Goal: Information Seeking & Learning: Check status

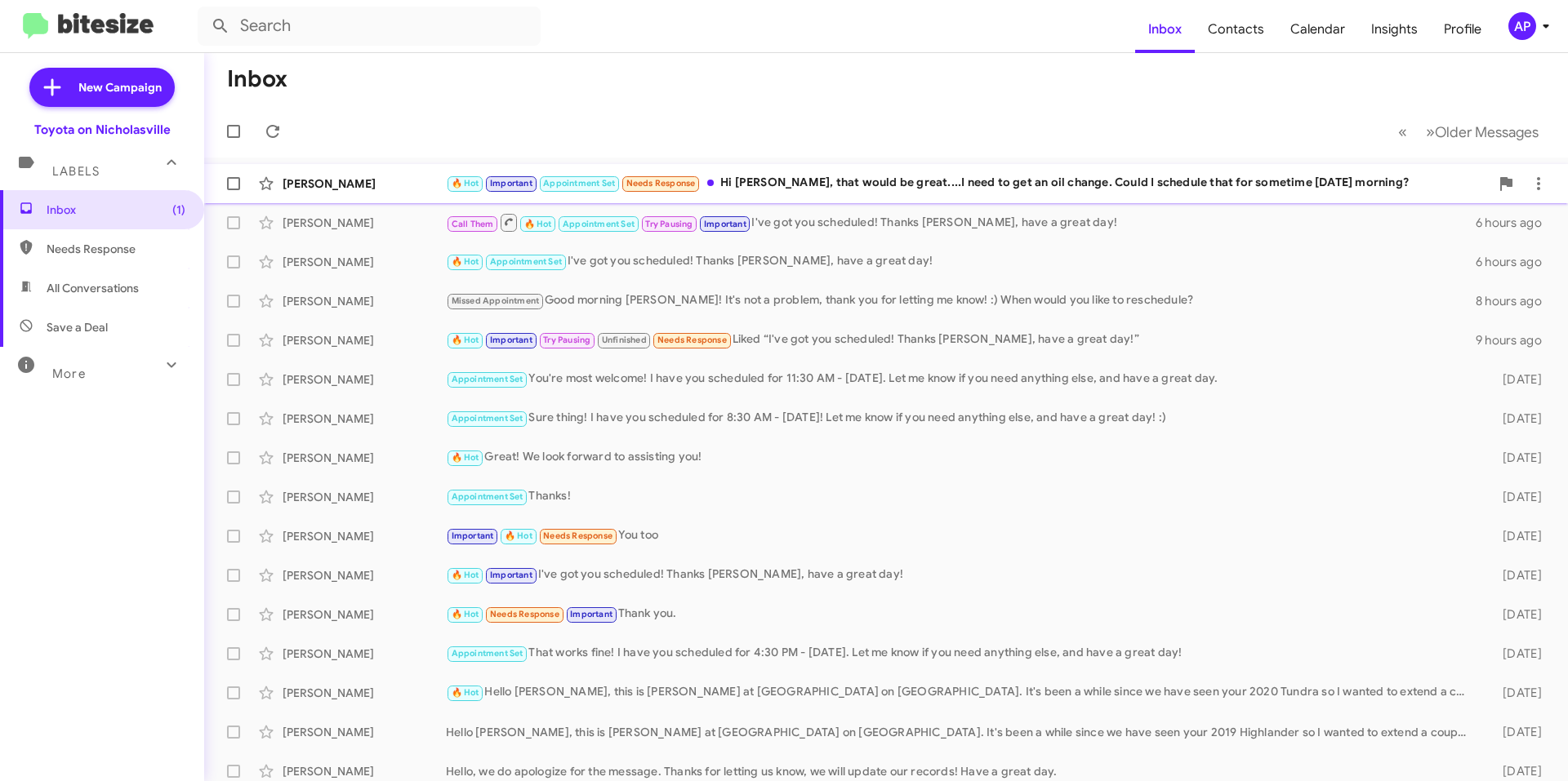
click at [846, 176] on div "🔥 Hot Important Appointment Set Needs Response Hi [PERSON_NAME], that would be …" at bounding box center [968, 183] width 1044 height 19
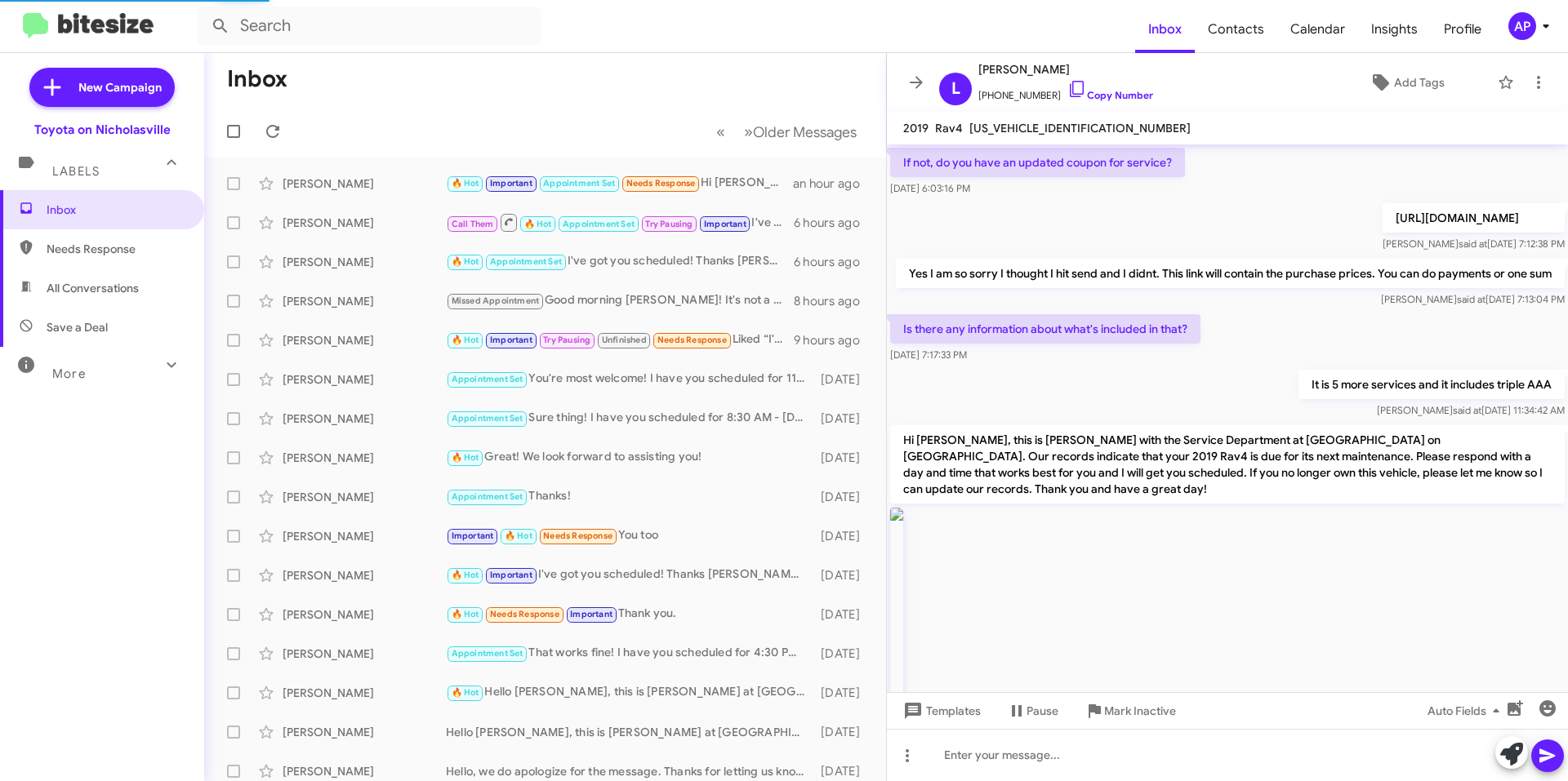
scroll to position [2221, 0]
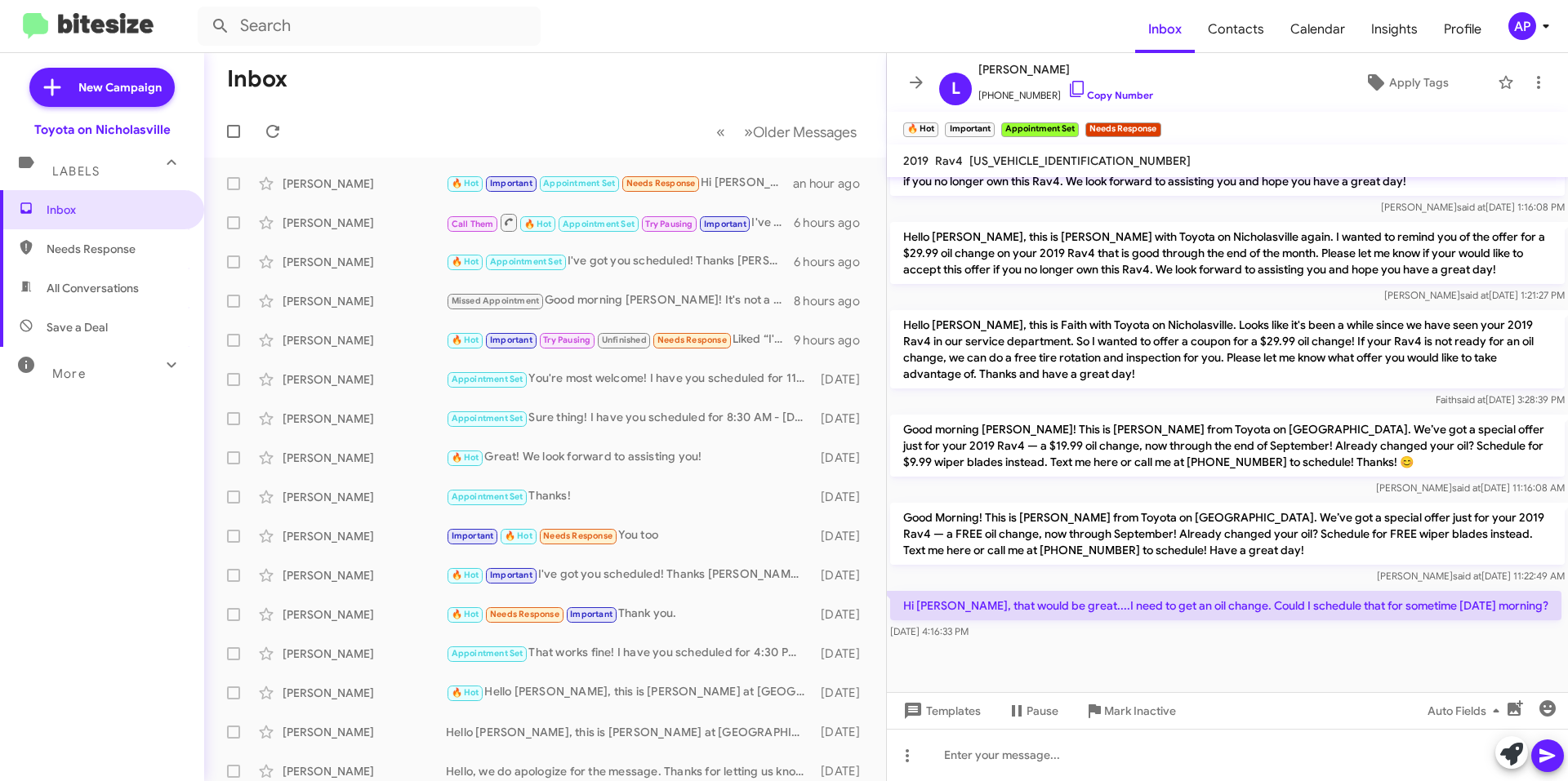
click at [1063, 160] on span "[US_VEHICLE_IDENTIFICATION_NUMBER]" at bounding box center [1080, 161] width 222 height 15
copy span "[US_VEHICLE_IDENTIFICATION_NUMBER]"
click at [1053, 741] on div at bounding box center [1228, 755] width 681 height 52
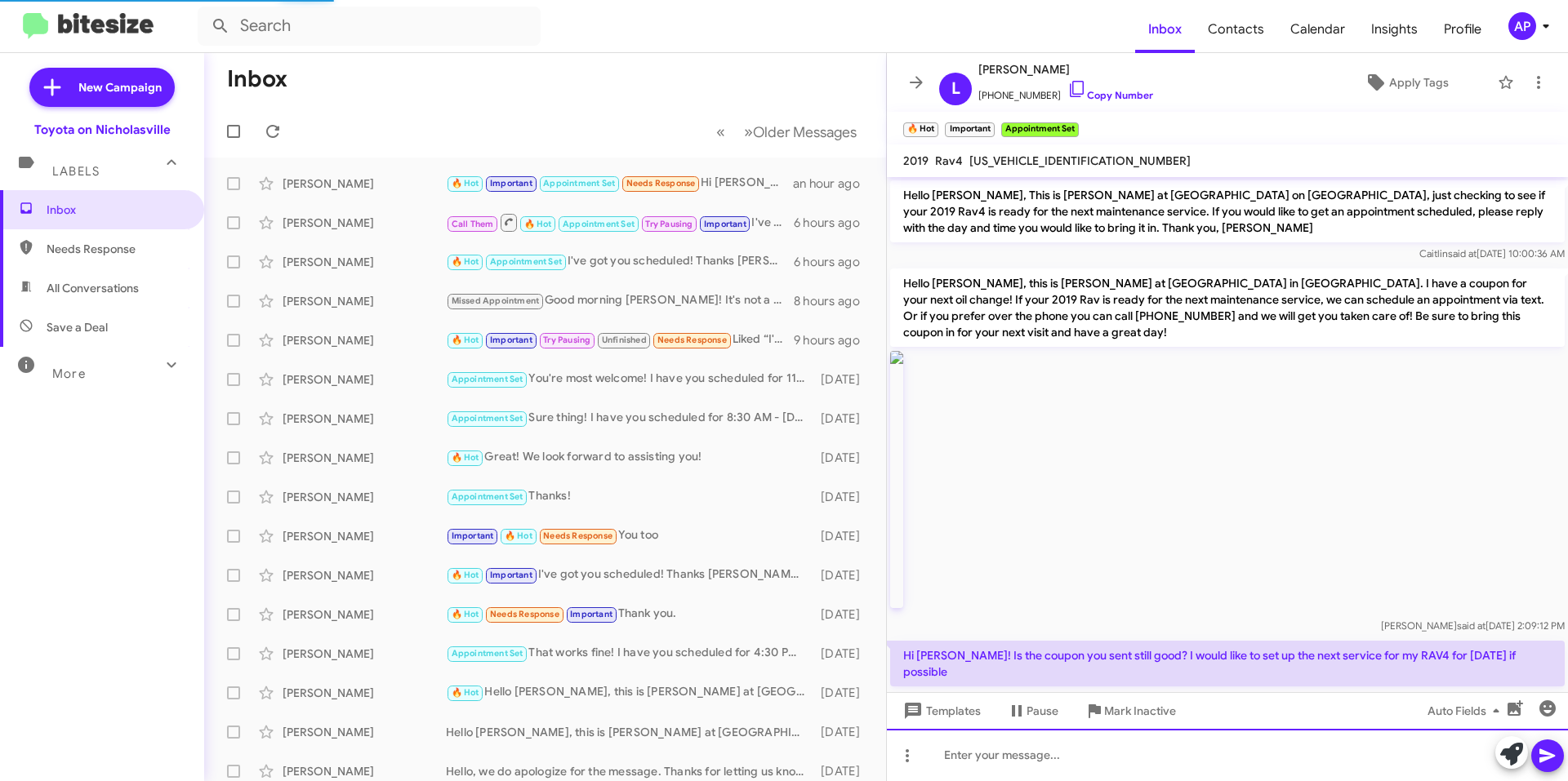
scroll to position [82, 0]
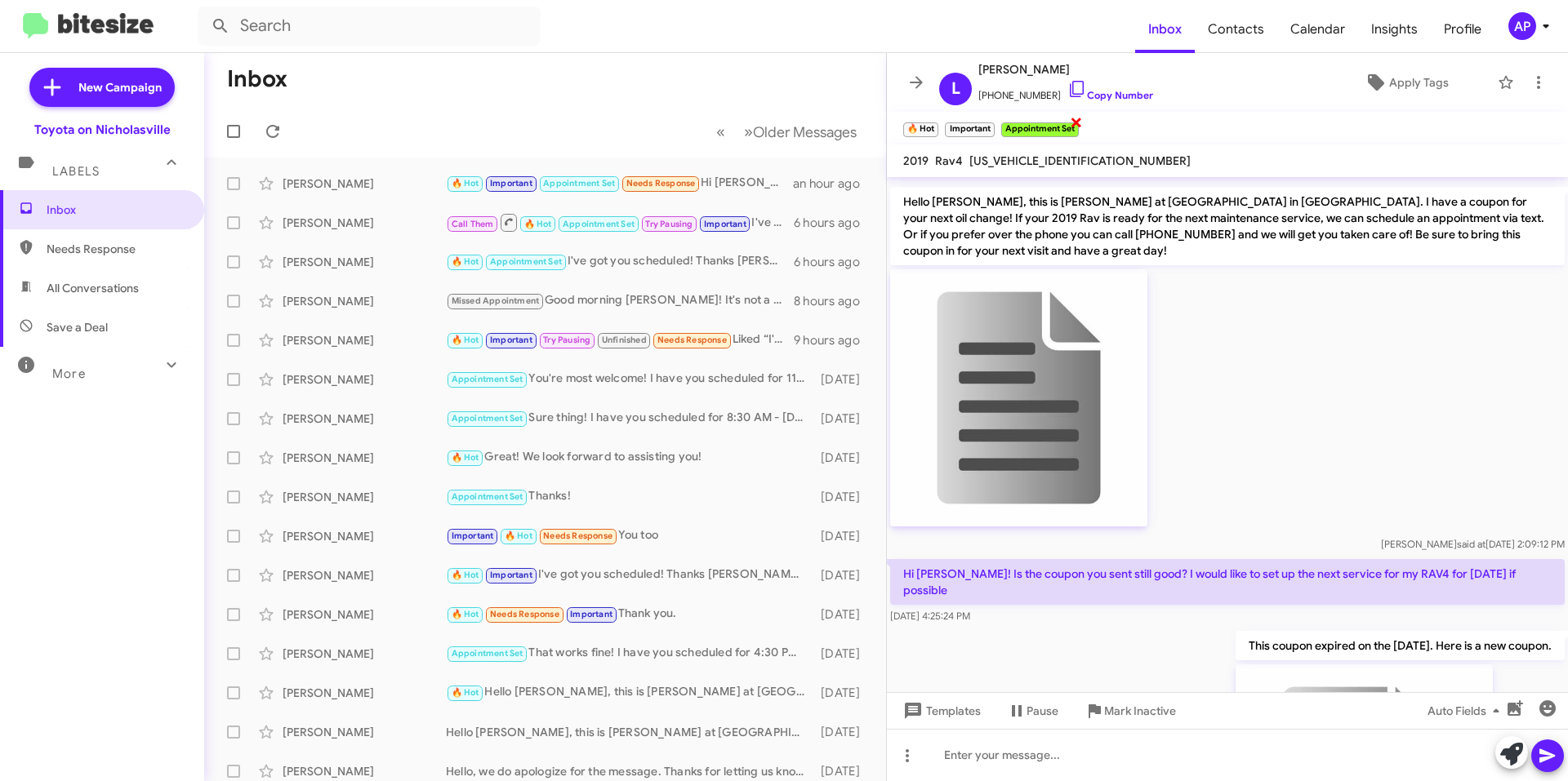
click at [1082, 121] on span "×" at bounding box center [1076, 121] width 13 height 19
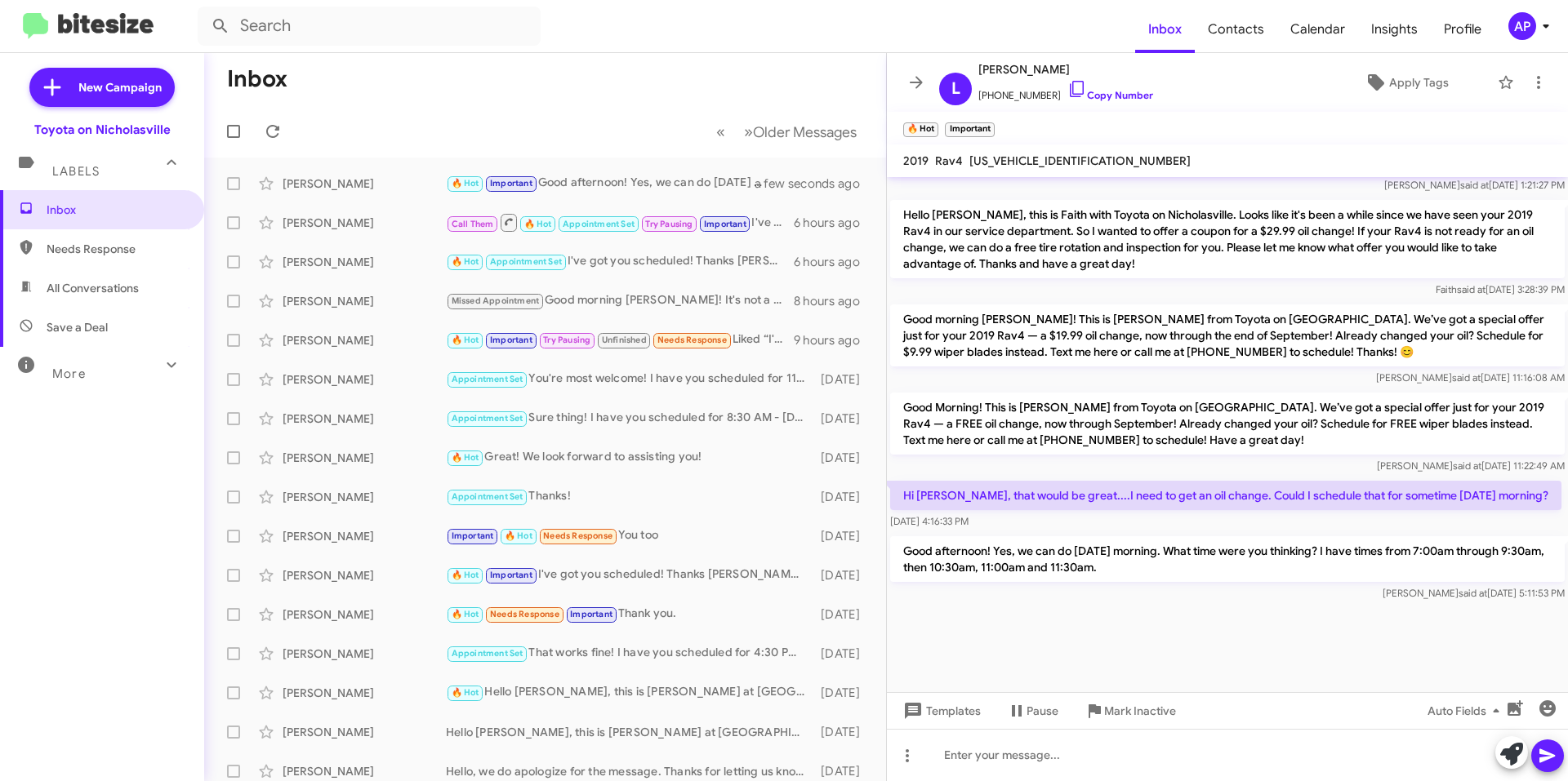
scroll to position [5422, 0]
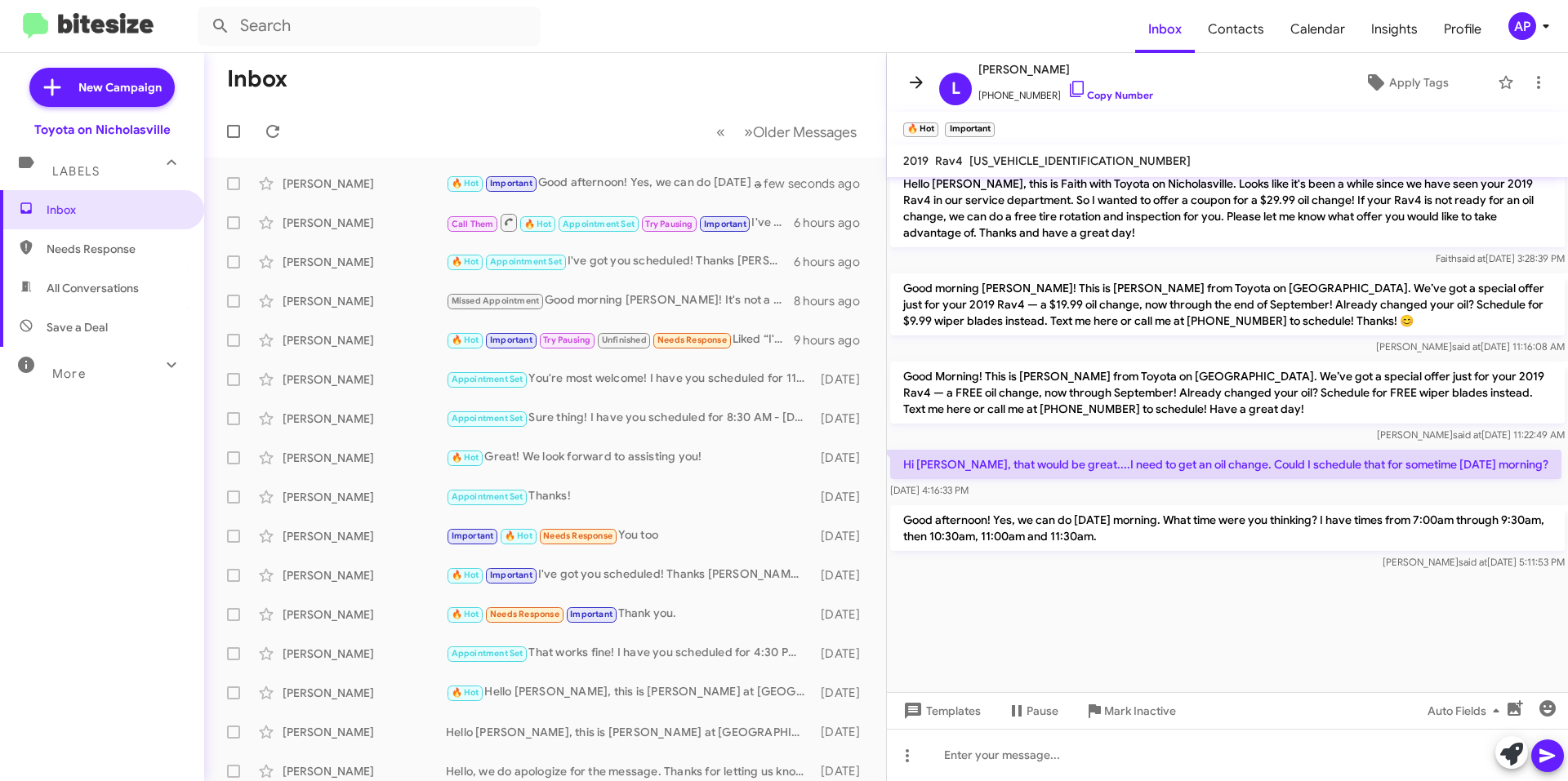
click at [908, 72] on icon at bounding box center [916, 82] width 19 height 19
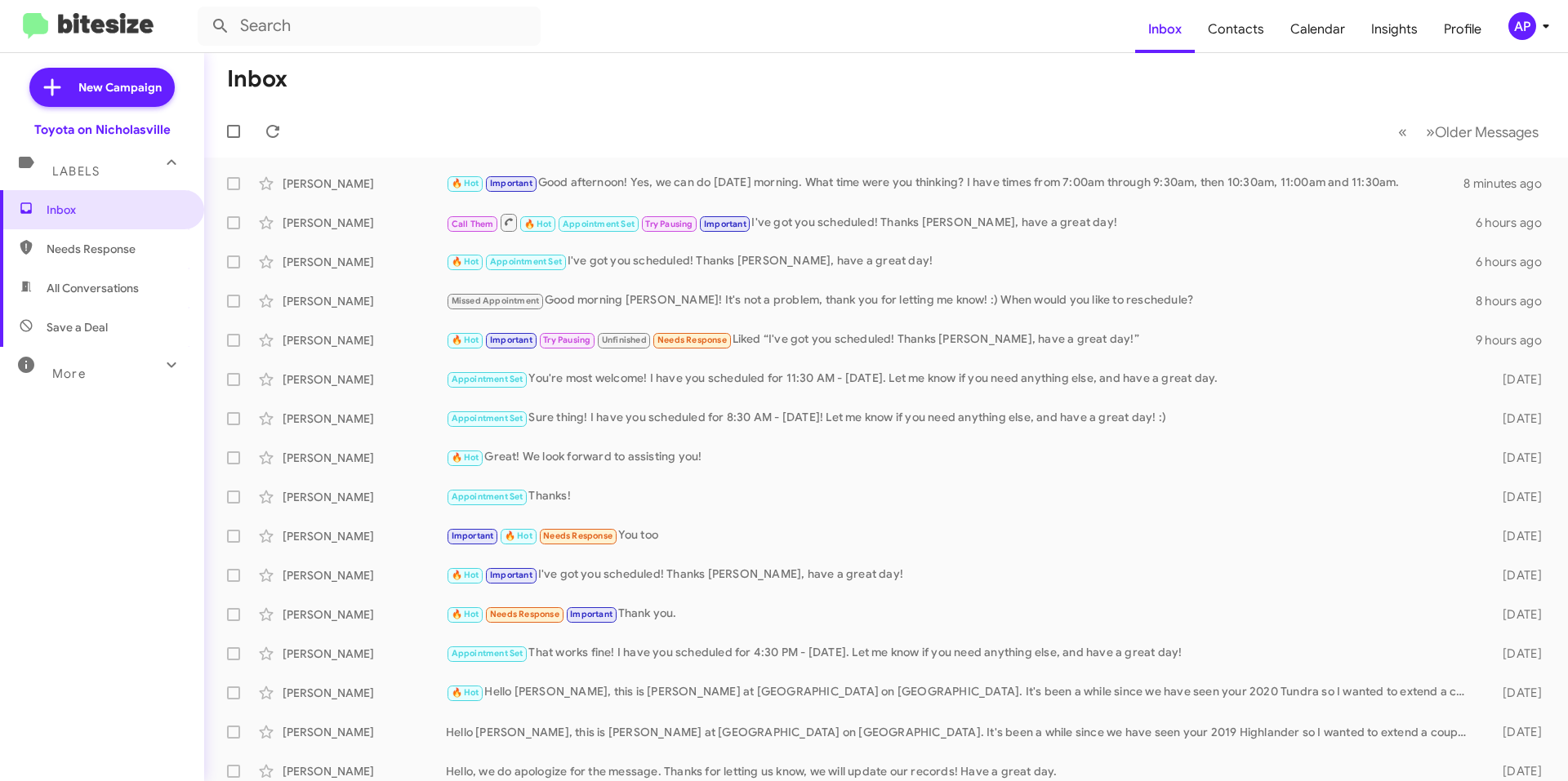
click at [129, 278] on span "All Conversations" at bounding box center [102, 288] width 204 height 39
type input "in:all-conversations"
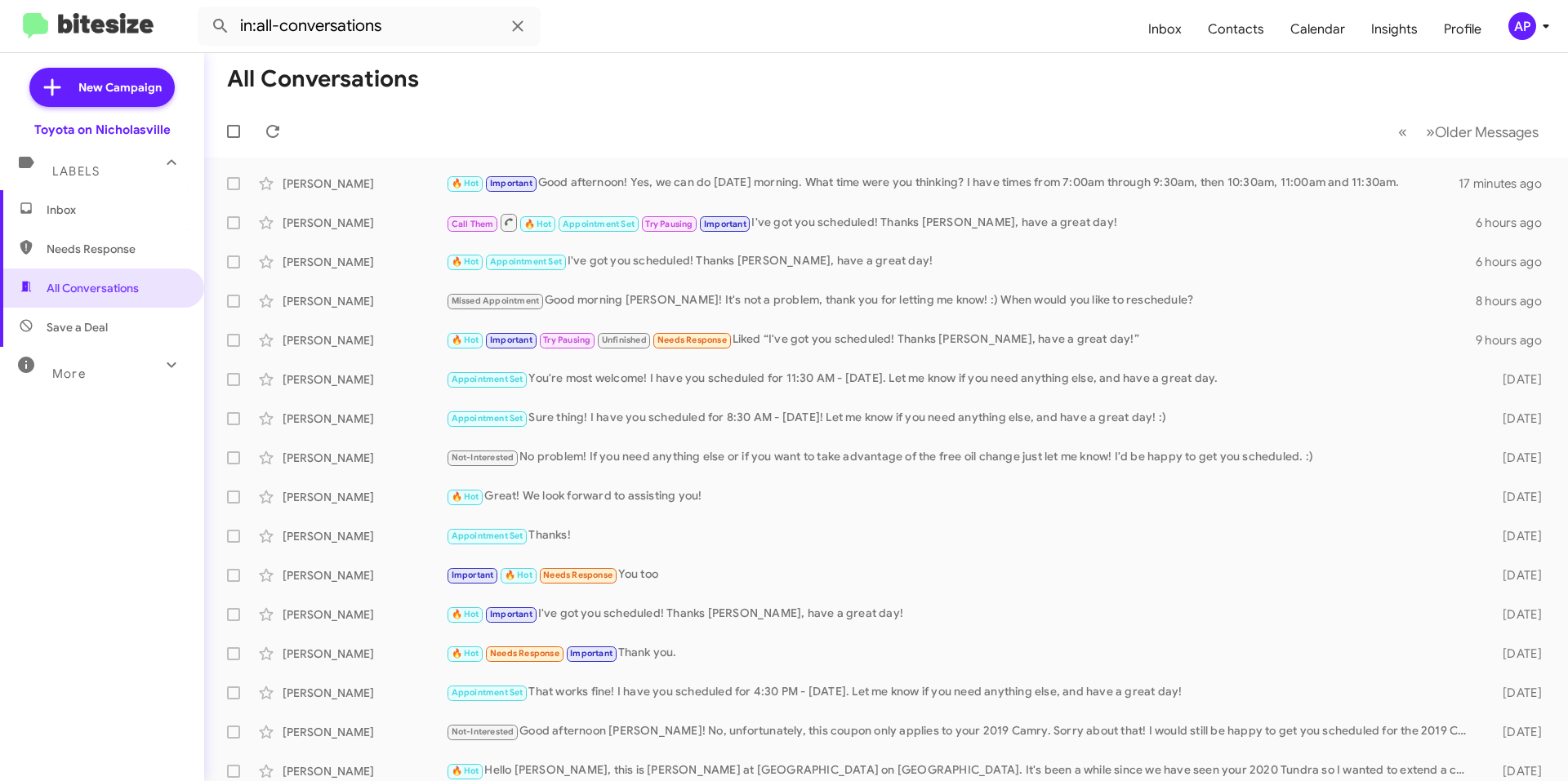
click at [110, 218] on span "Inbox" at bounding box center [102, 209] width 204 height 39
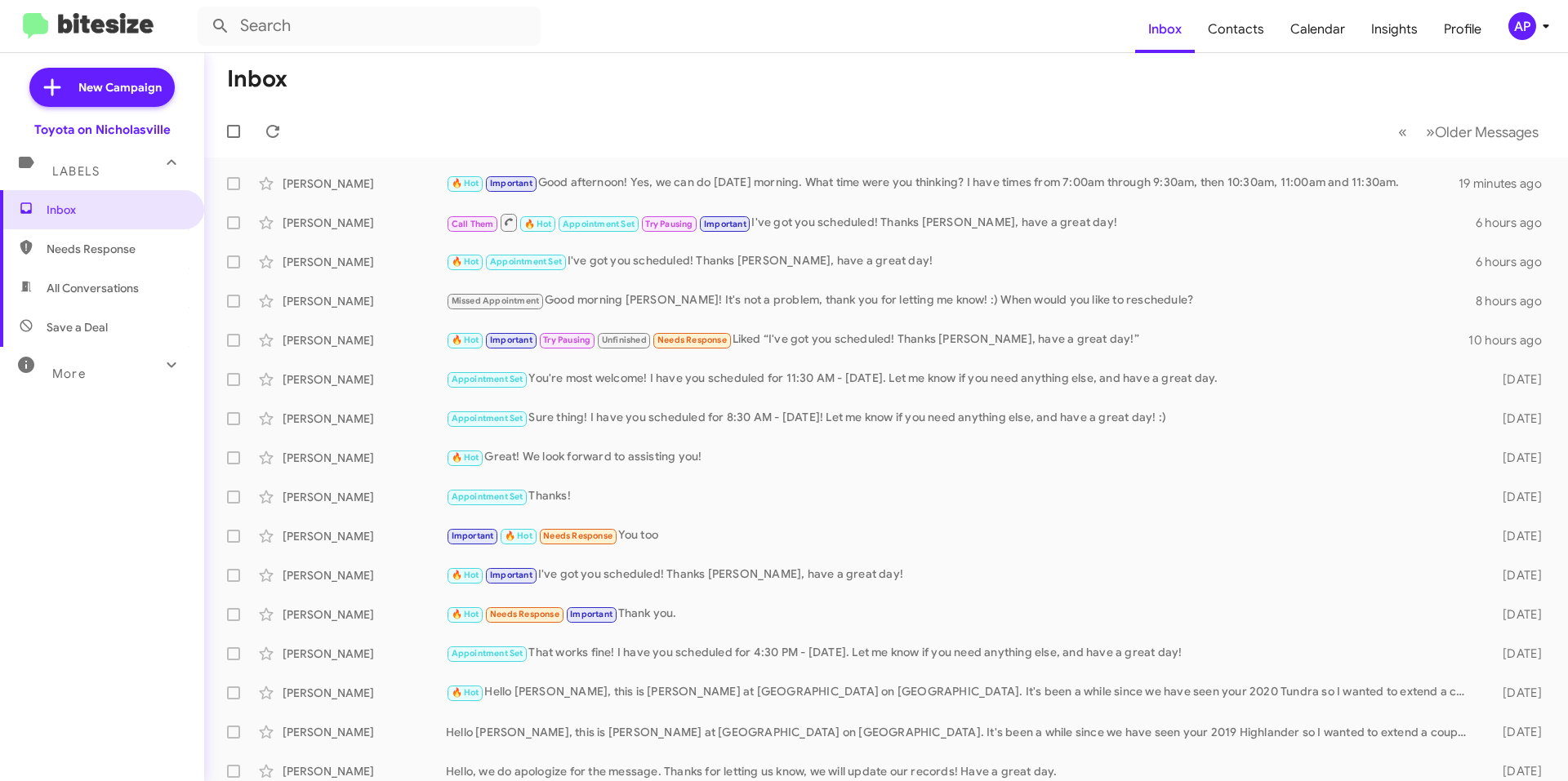
click at [136, 284] on span "All Conversations" at bounding box center [93, 288] width 93 height 17
type input "in:all-conversations"
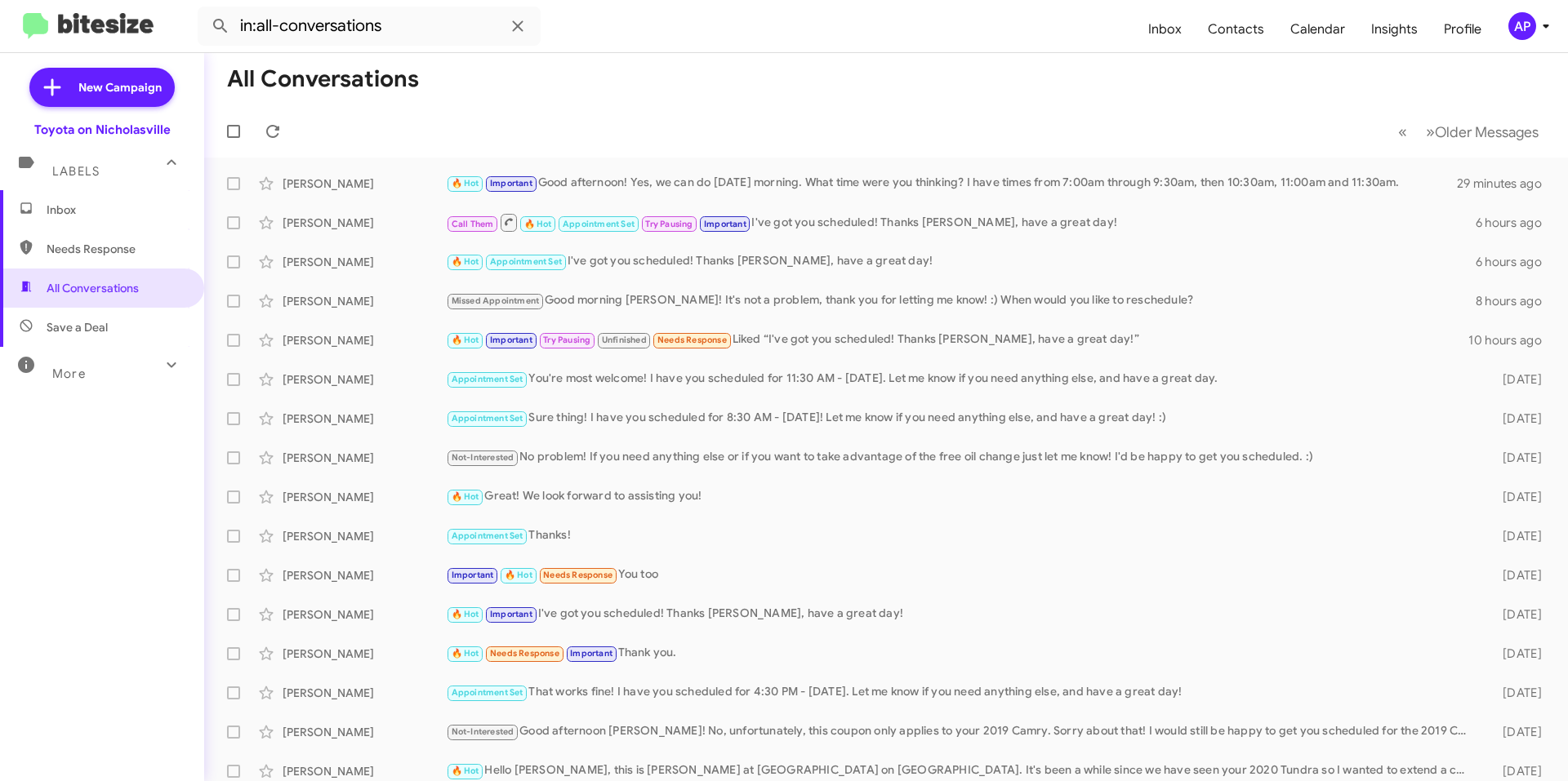
click at [107, 213] on span "Inbox" at bounding box center [115, 209] width 139 height 17
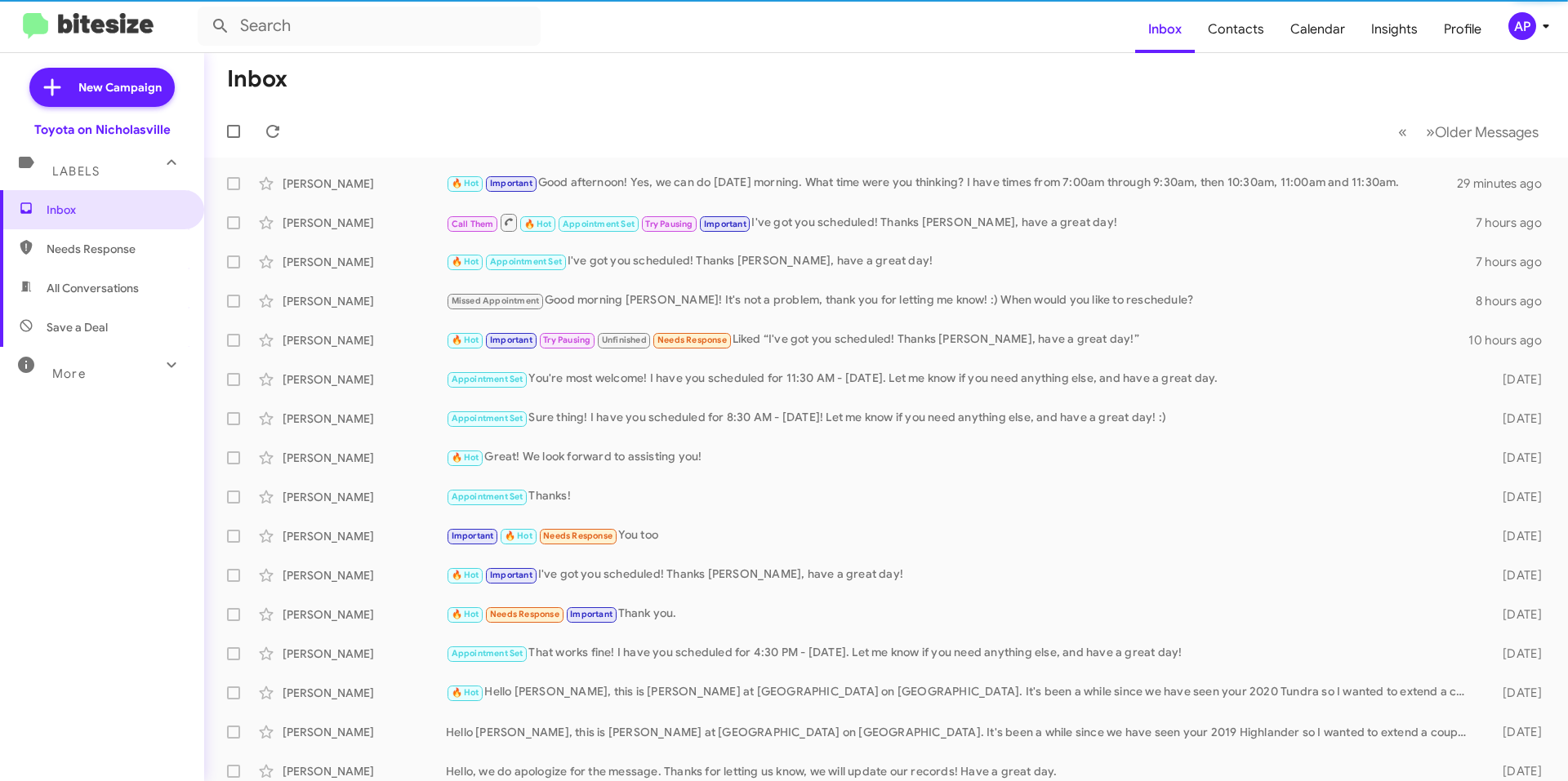
click at [122, 288] on span "All Conversations" at bounding box center [93, 288] width 93 height 17
type input "in:all-conversations"
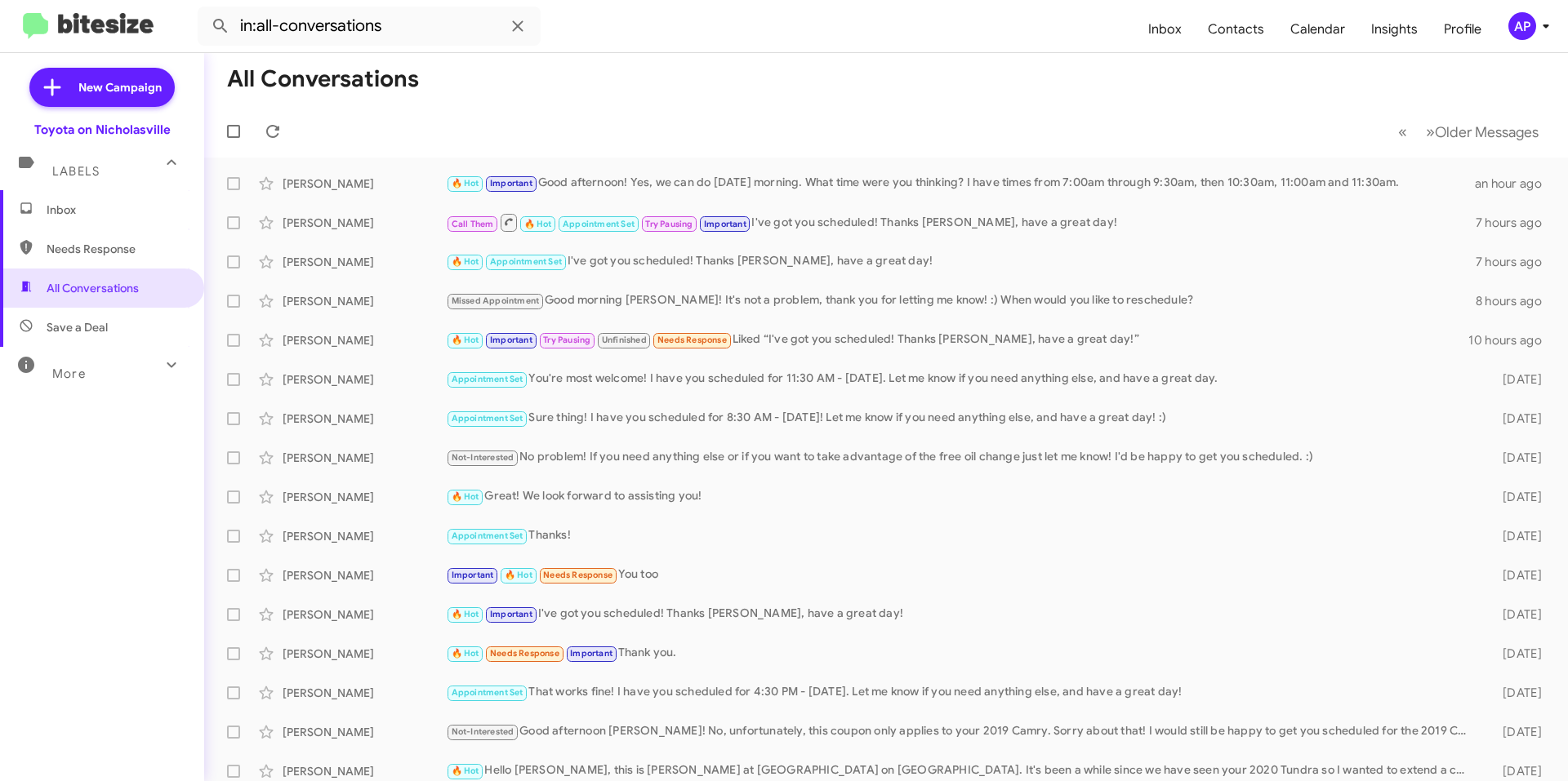
click at [100, 211] on span "Inbox" at bounding box center [115, 209] width 139 height 17
